Goal: Task Accomplishment & Management: Manage account settings

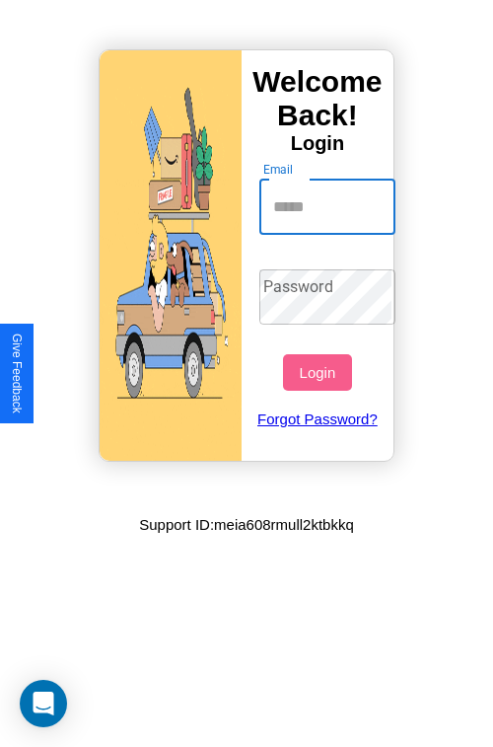
click at [330, 206] on input "Email" at bounding box center [328, 207] width 137 height 55
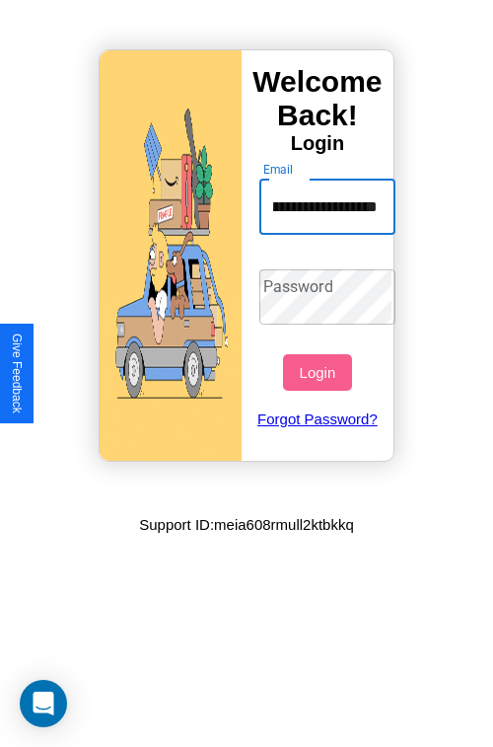
scroll to position [0, 83]
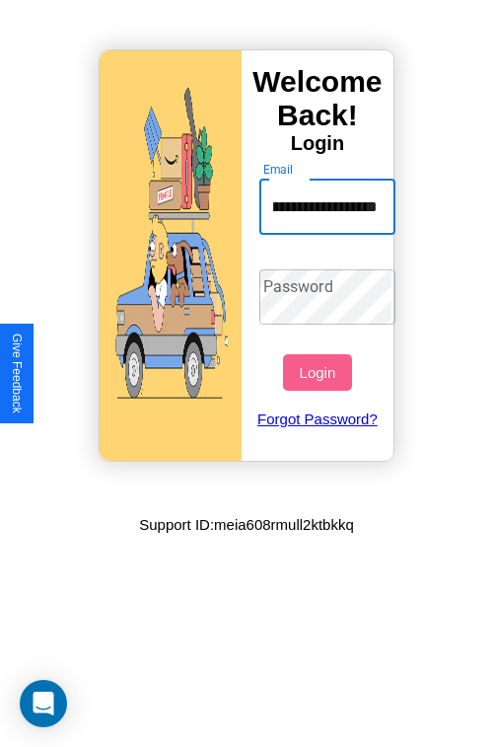
type input "**********"
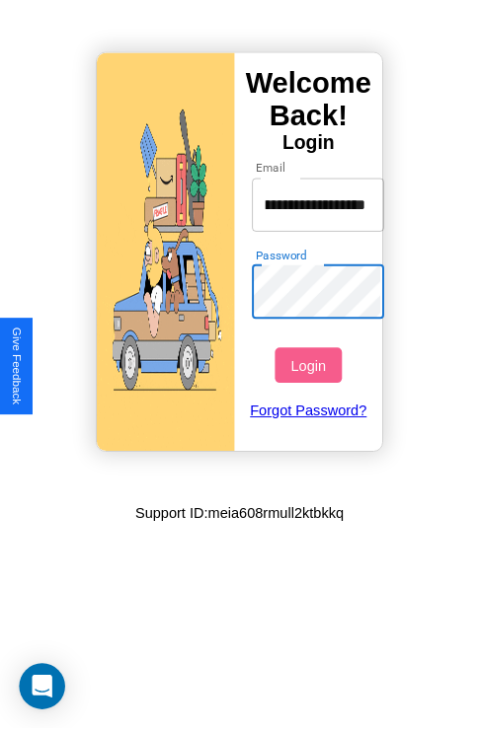
scroll to position [0, 0]
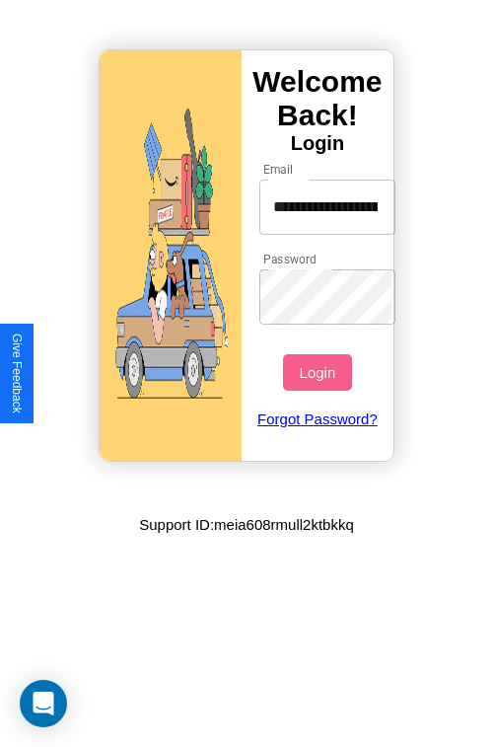
click at [320, 372] on button "Login" at bounding box center [317, 372] width 68 height 37
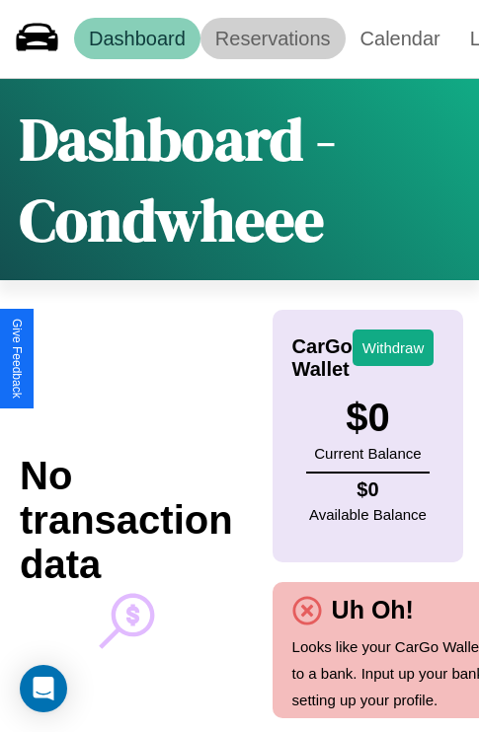
click at [272, 38] on link "Reservations" at bounding box center [272, 38] width 145 height 41
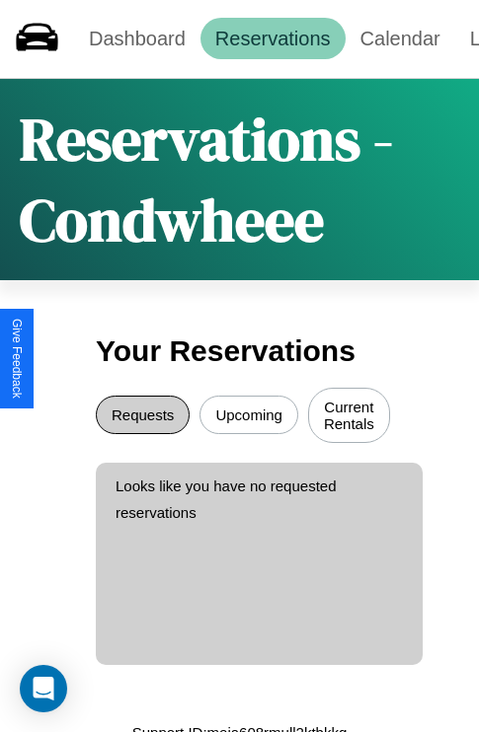
click at [142, 417] on button "Requests" at bounding box center [143, 415] width 94 height 38
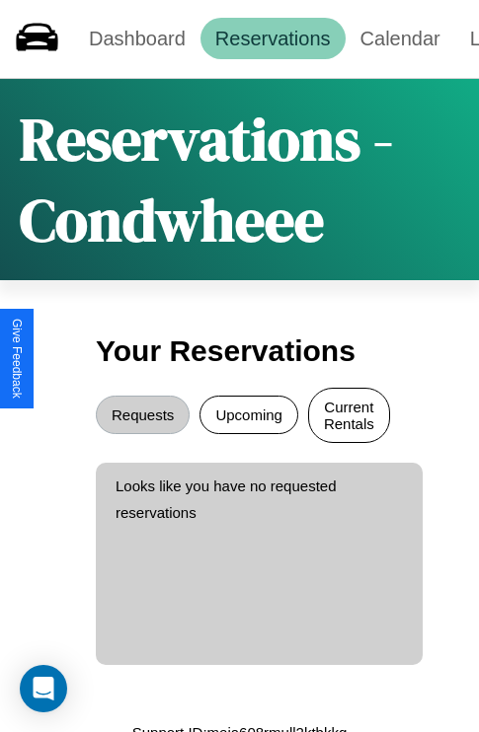
click at [348, 417] on button "Current Rentals" at bounding box center [349, 415] width 82 height 55
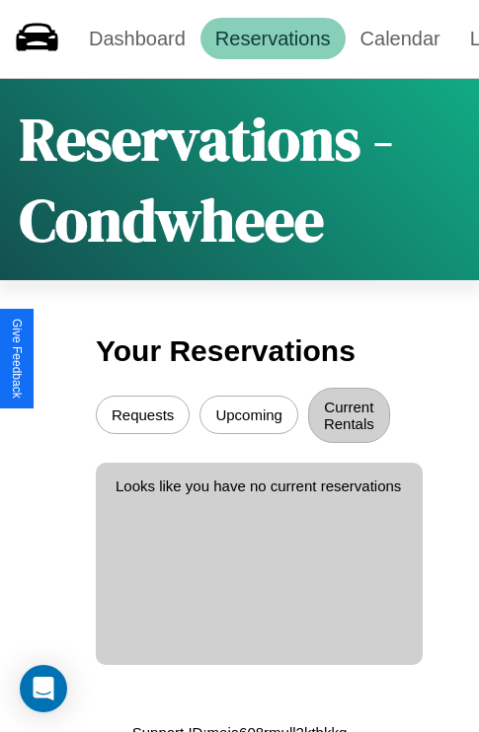
click at [249, 417] on button "Upcoming" at bounding box center [248, 415] width 99 height 38
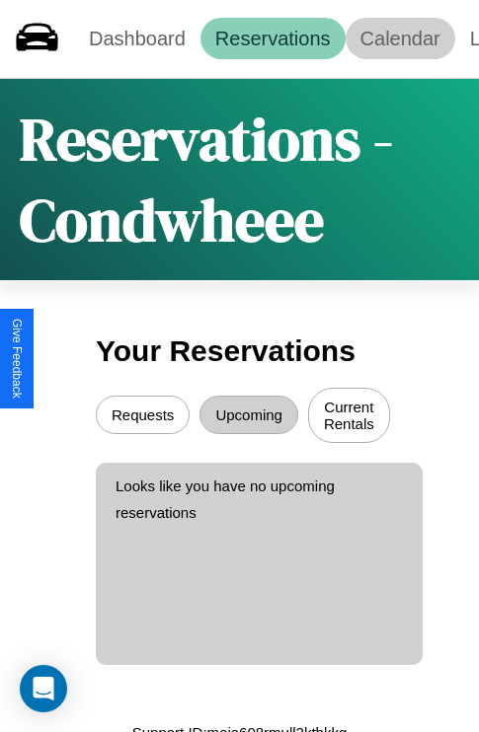
click at [400, 38] on link "Calendar" at bounding box center [400, 38] width 110 height 41
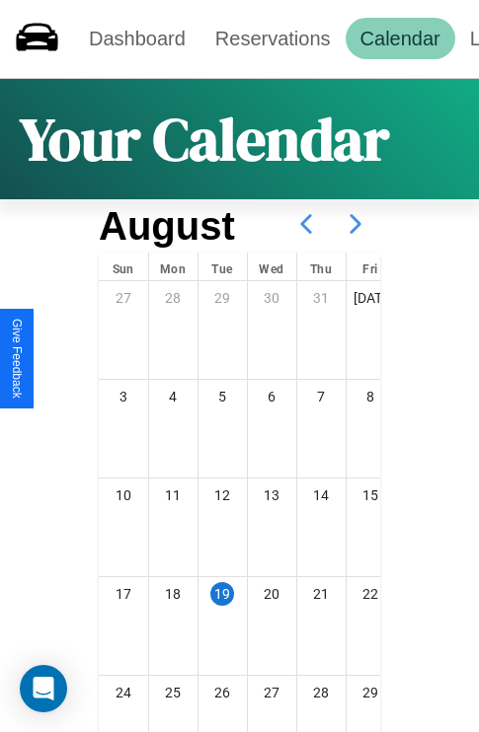
click at [355, 224] on icon at bounding box center [355, 223] width 49 height 49
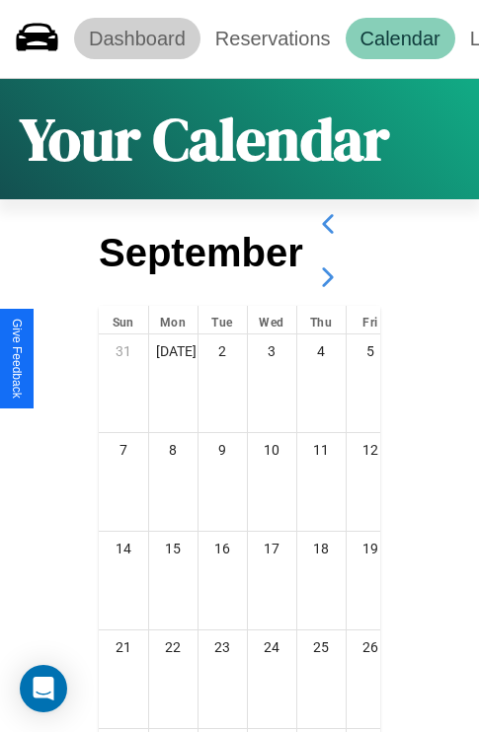
click at [136, 38] on link "Dashboard" at bounding box center [137, 38] width 126 height 41
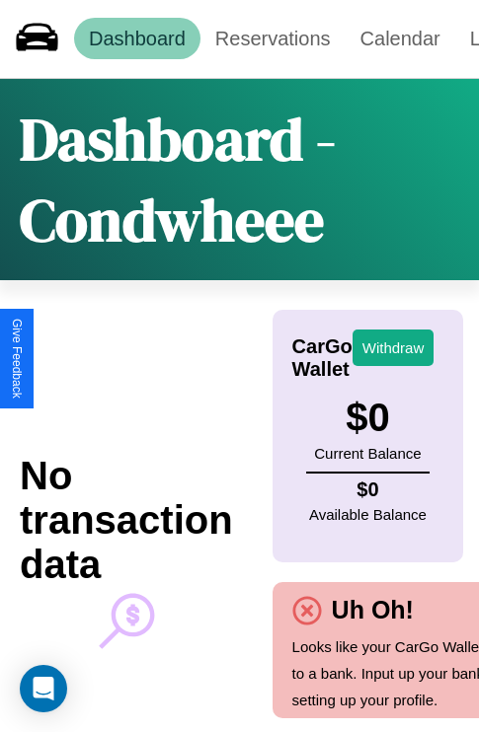
scroll to position [62, 51]
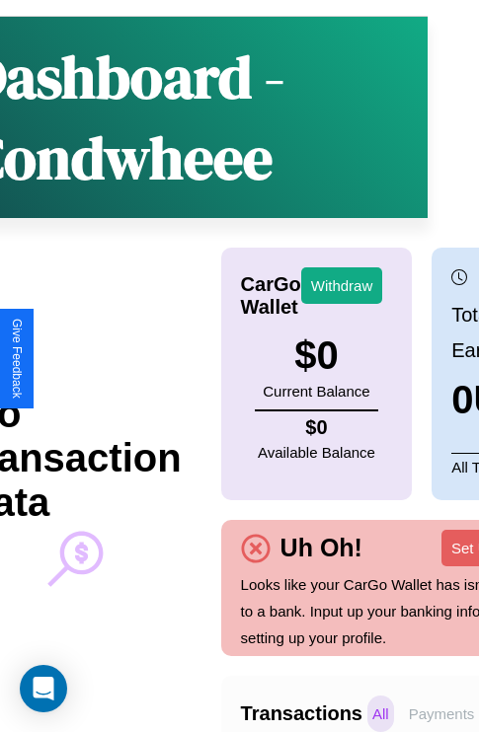
click at [441, 714] on p "Payments" at bounding box center [442, 714] width 76 height 37
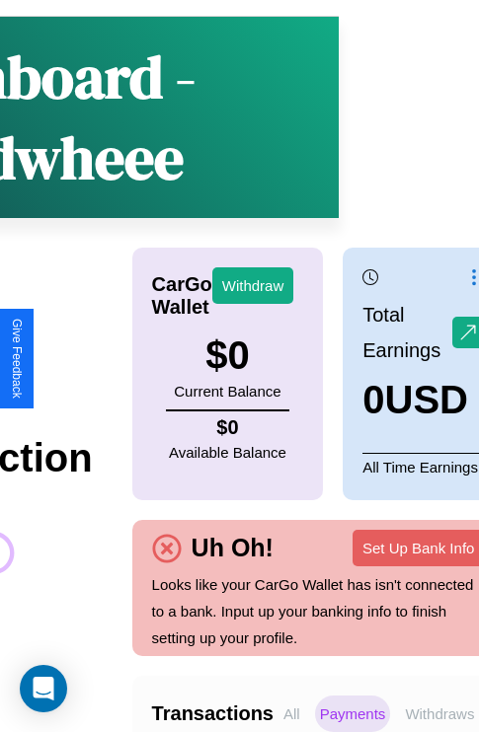
click at [439, 714] on p "Withdraws" at bounding box center [439, 714] width 79 height 37
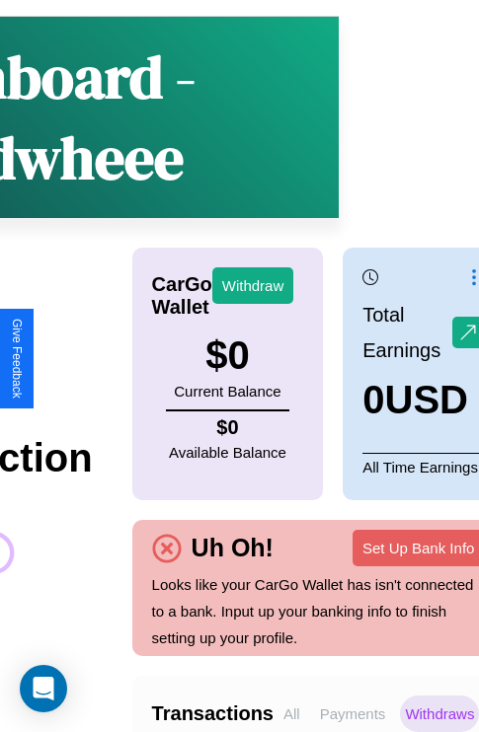
click at [352, 714] on p "Payments" at bounding box center [353, 714] width 76 height 37
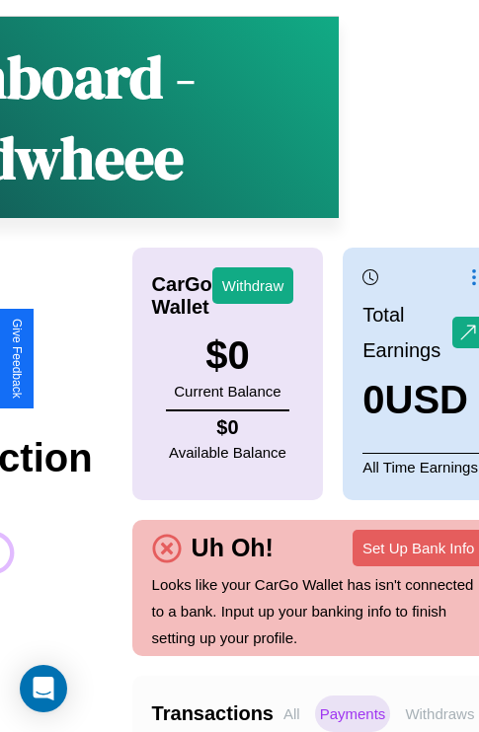
click at [439, 714] on p "Withdraws" at bounding box center [439, 714] width 79 height 37
